Goal: Information Seeking & Learning: Check status

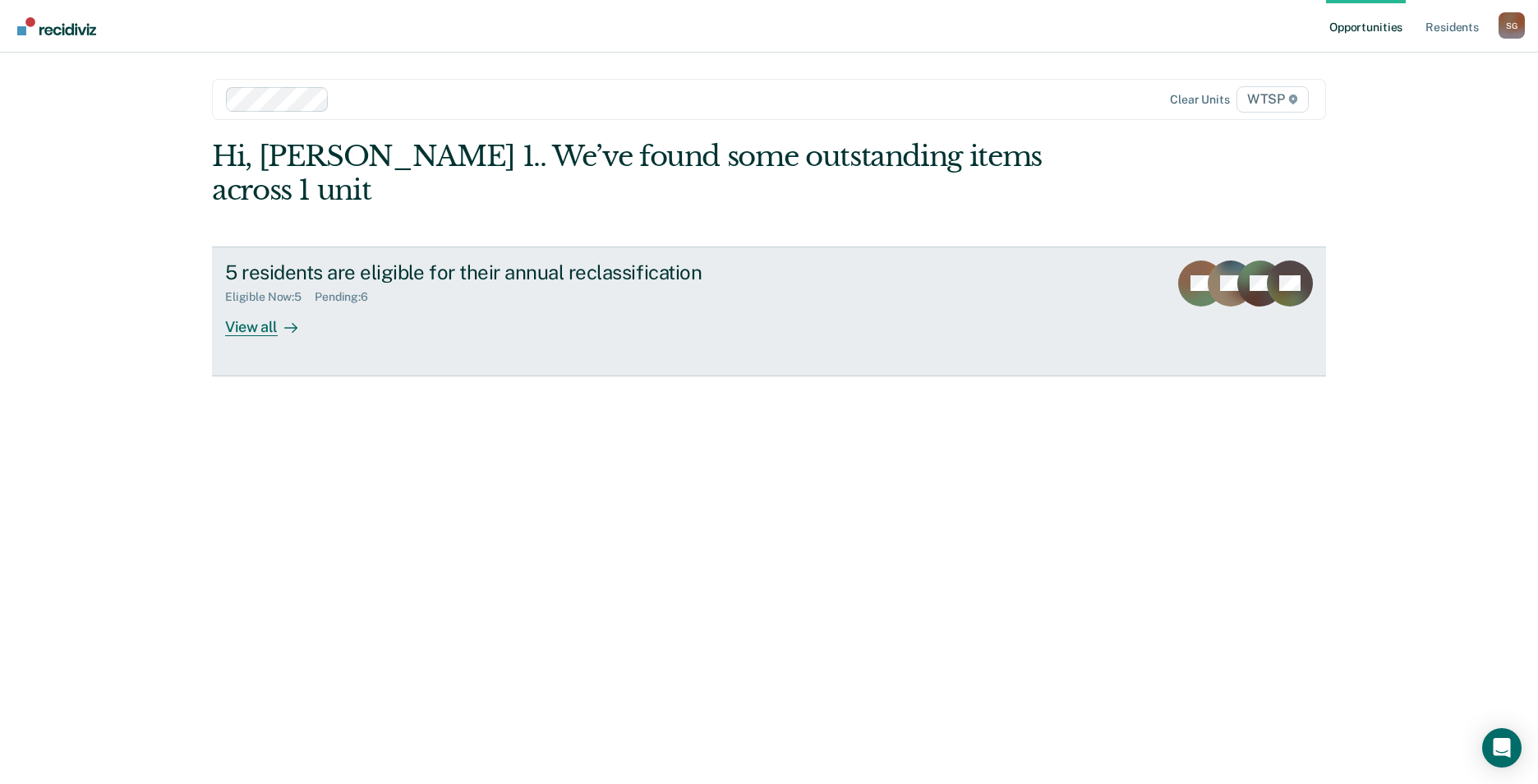
click at [248, 304] on div "View all" at bounding box center [271, 319] width 92 height 32
